Goal: Check status: Check status

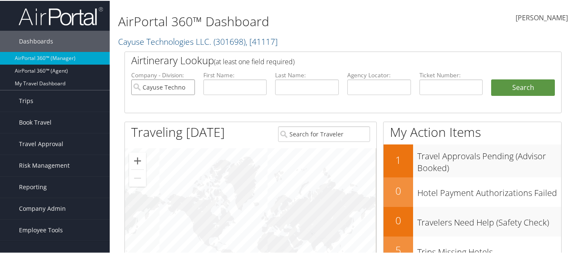
drag, startPoint x: 156, startPoint y: 86, endPoint x: 286, endPoint y: 84, distance: 130.5
click at [157, 85] on input "Cayuse Technologies LLC." at bounding box center [163, 87] width 64 height 16
click at [353, 85] on input "text" at bounding box center [379, 87] width 64 height 16
paste input "WJBGCJ"
type input "WJBGCJ"
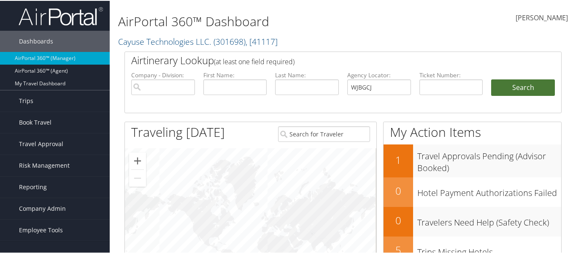
click at [516, 86] on button "Search" at bounding box center [523, 87] width 64 height 17
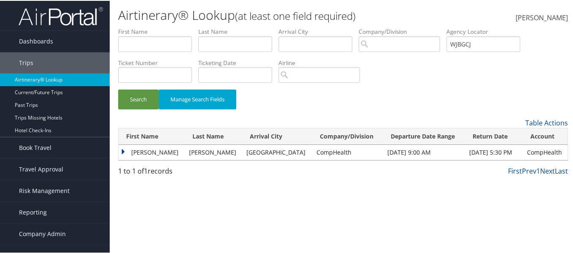
click at [152, 154] on td "Dawn" at bounding box center [152, 151] width 66 height 15
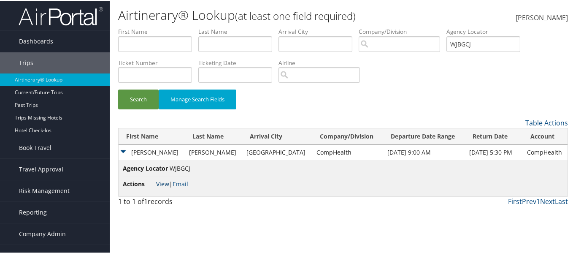
click at [163, 182] on link "View" at bounding box center [162, 183] width 13 height 8
drag, startPoint x: 497, startPoint y: 41, endPoint x: 394, endPoint y: 58, distance: 104.4
click at [396, 58] on form "First Name Last Name Departure City Arrival City Company/Division Airport/City …" at bounding box center [343, 72] width 450 height 90
paste input "DKJDYW"
type input "DKJDYW"
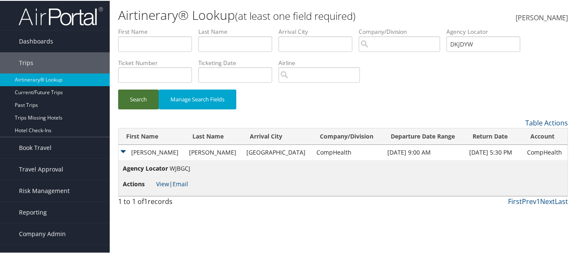
click at [133, 105] on button "Search" at bounding box center [138, 99] width 41 height 20
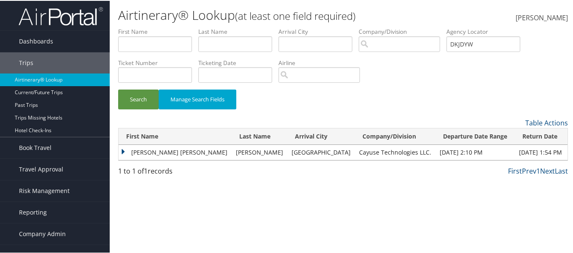
click at [178, 156] on td "JASON ROBERT" at bounding box center [175, 151] width 113 height 15
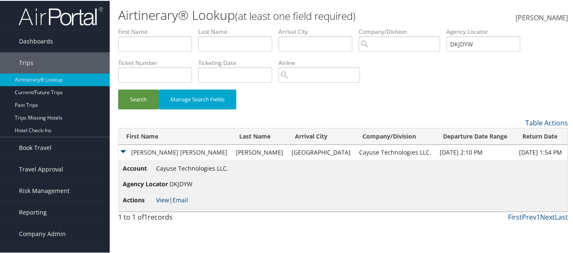
click at [161, 197] on link "View" at bounding box center [162, 199] width 13 height 8
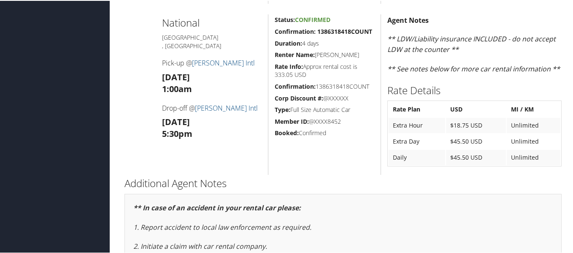
scroll to position [802, 0]
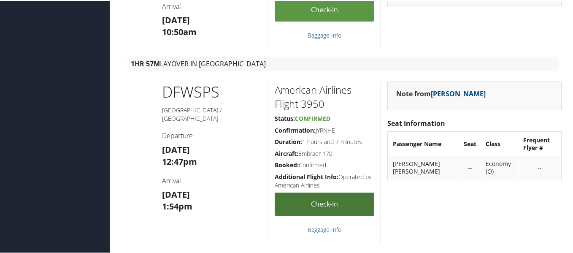
scroll to position [871, 0]
